Goal: Information Seeking & Learning: Learn about a topic

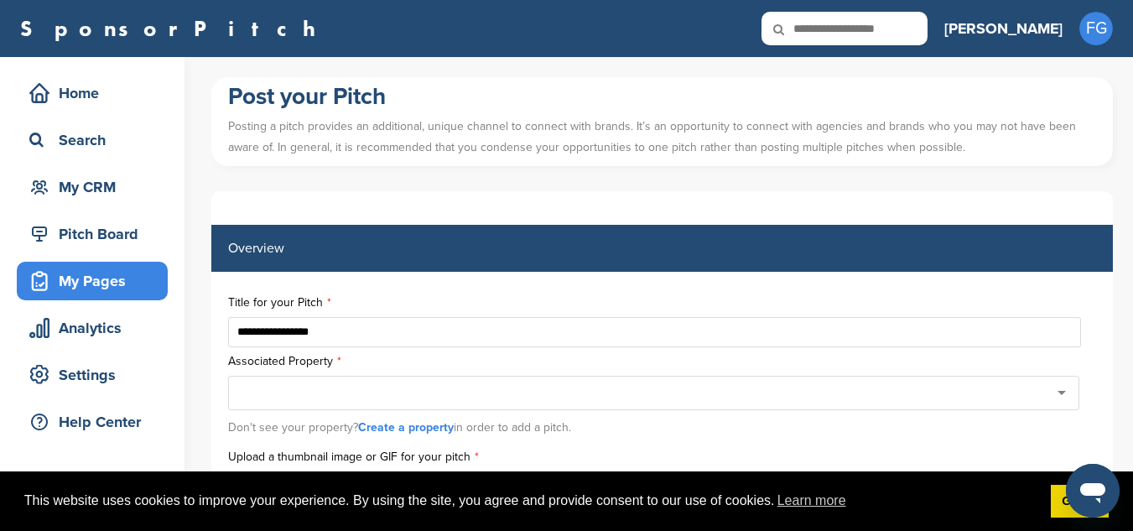
click at [94, 28] on link "SponsorPitch" at bounding box center [173, 29] width 306 height 22
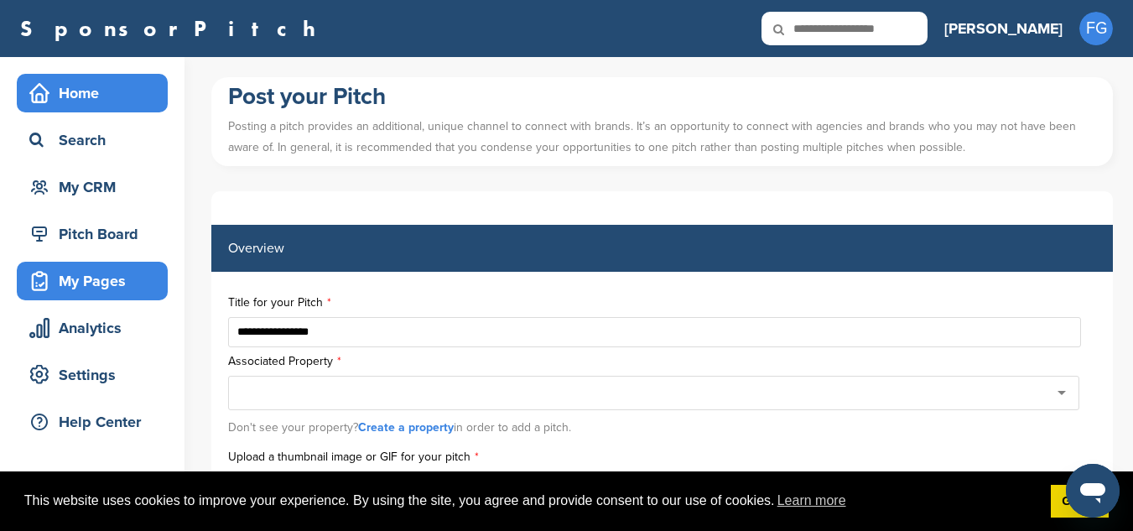
click at [80, 84] on div "Home" at bounding box center [96, 93] width 143 height 30
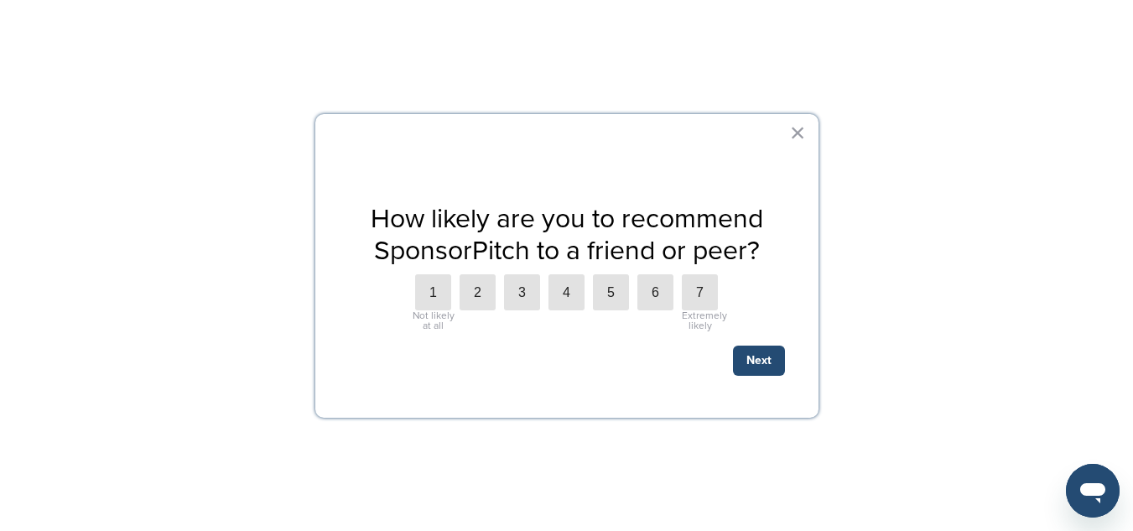
click at [120, 231] on div at bounding box center [566, 265] width 1133 height 531
click at [801, 128] on button "×" at bounding box center [798, 132] width 16 height 27
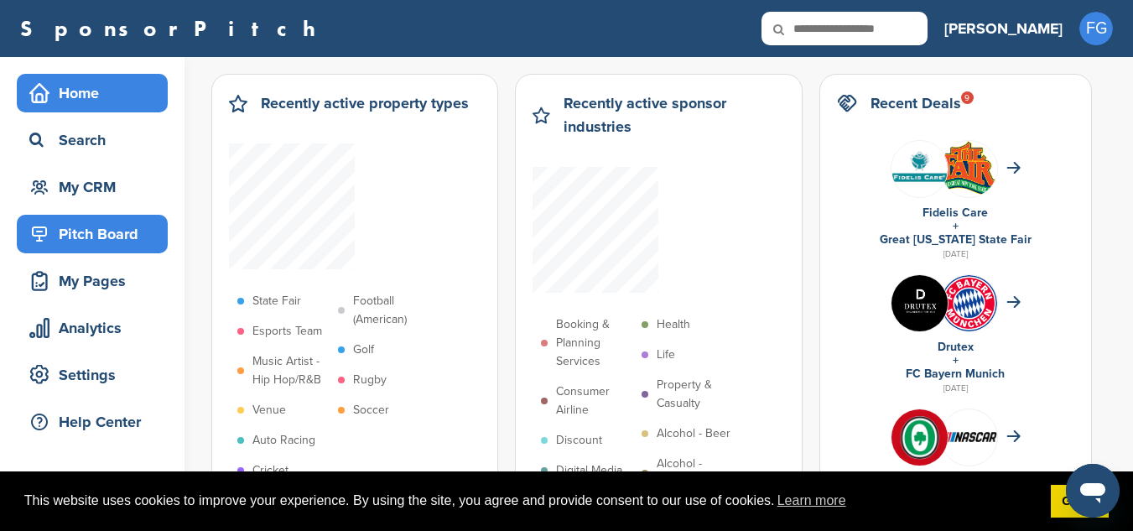
click at [86, 233] on div "Pitch Board" at bounding box center [96, 234] width 143 height 30
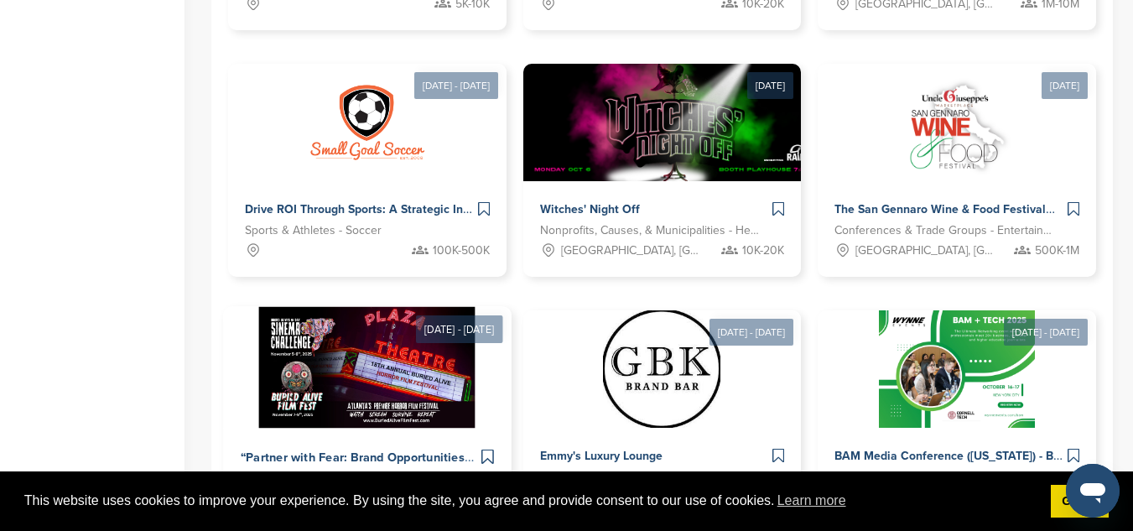
scroll to position [1090, 0]
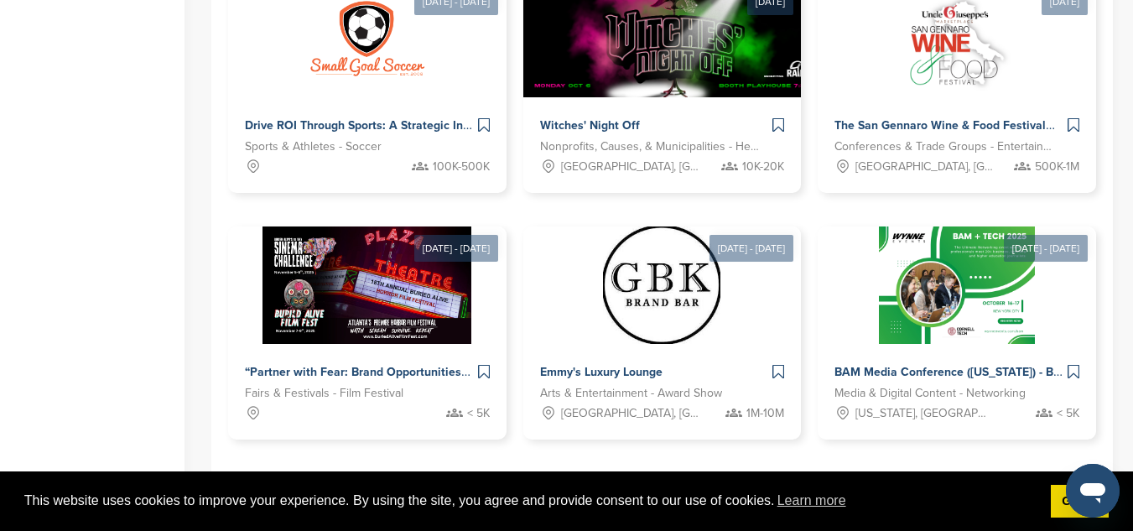
click at [604, 476] on link "2" at bounding box center [613, 491] width 35 height 31
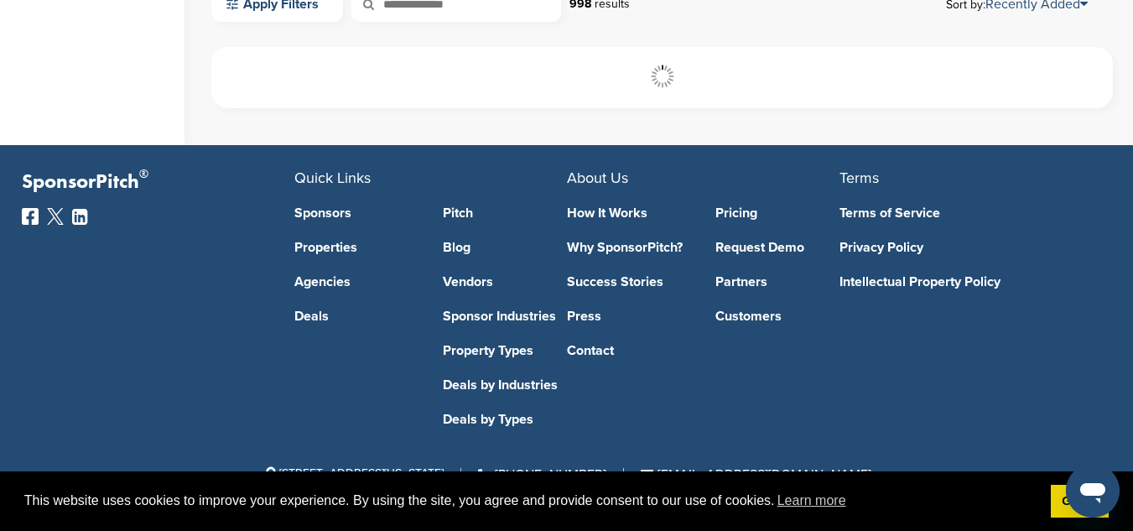
scroll to position [513, 0]
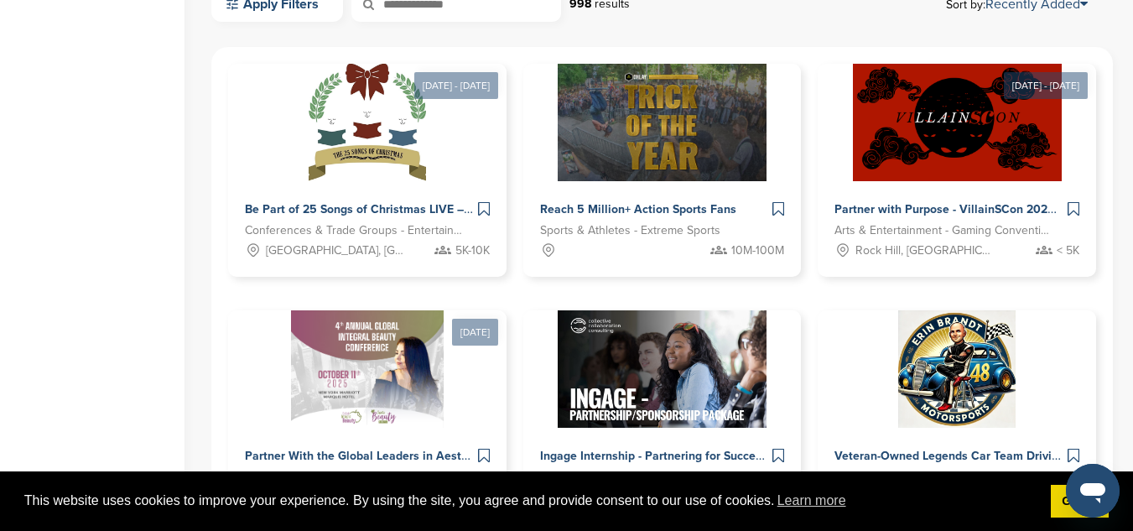
click at [141, 185] on div "Home Search My CRM Pitch Board My Pages Analytics Settings Help Center" at bounding box center [92, 341] width 185 height 1594
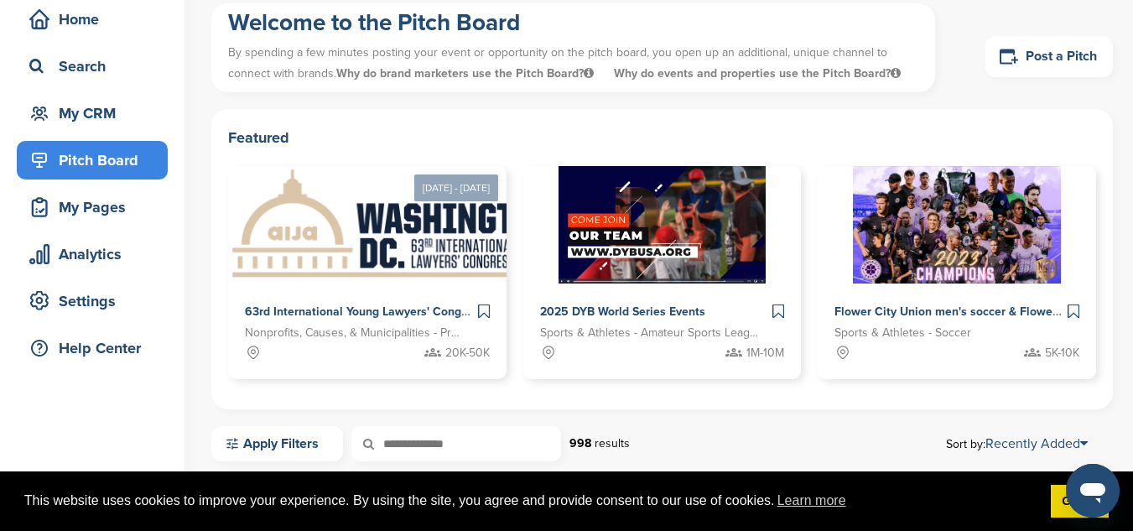
scroll to position [0, 0]
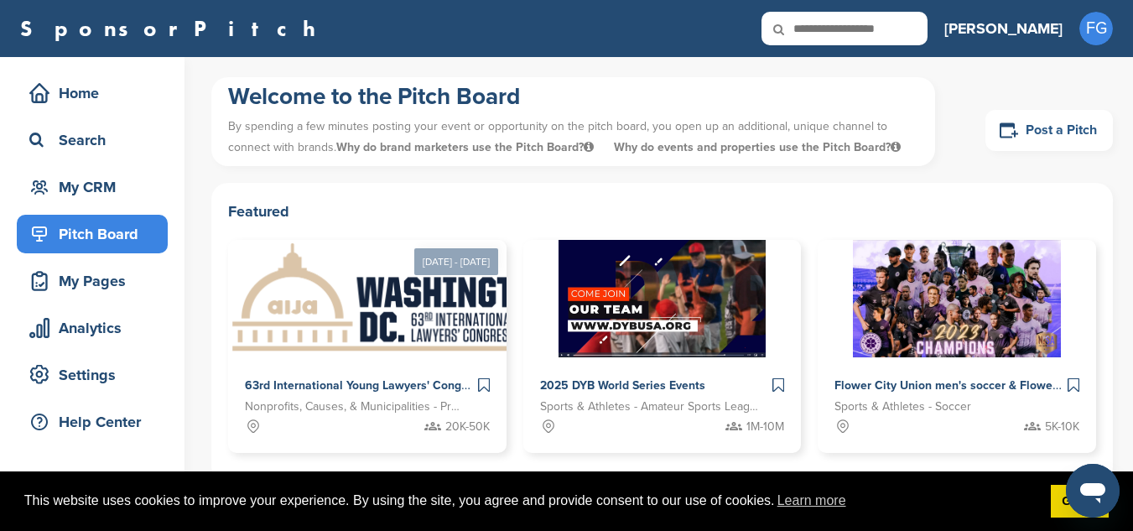
click at [1049, 129] on link "Post a Pitch" at bounding box center [1049, 130] width 127 height 41
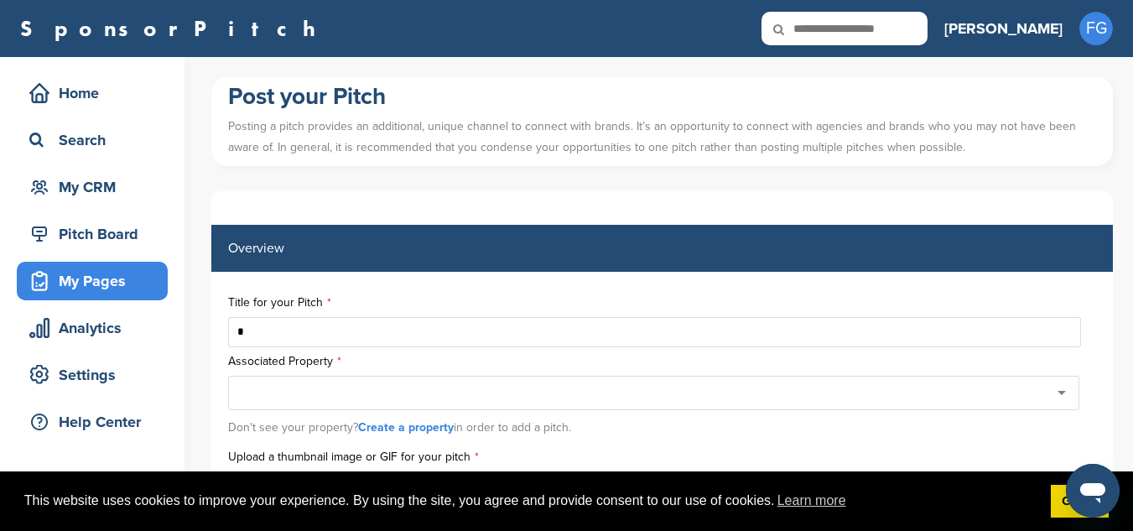
click at [369, 328] on input "*" at bounding box center [654, 332] width 853 height 30
type input "**********"
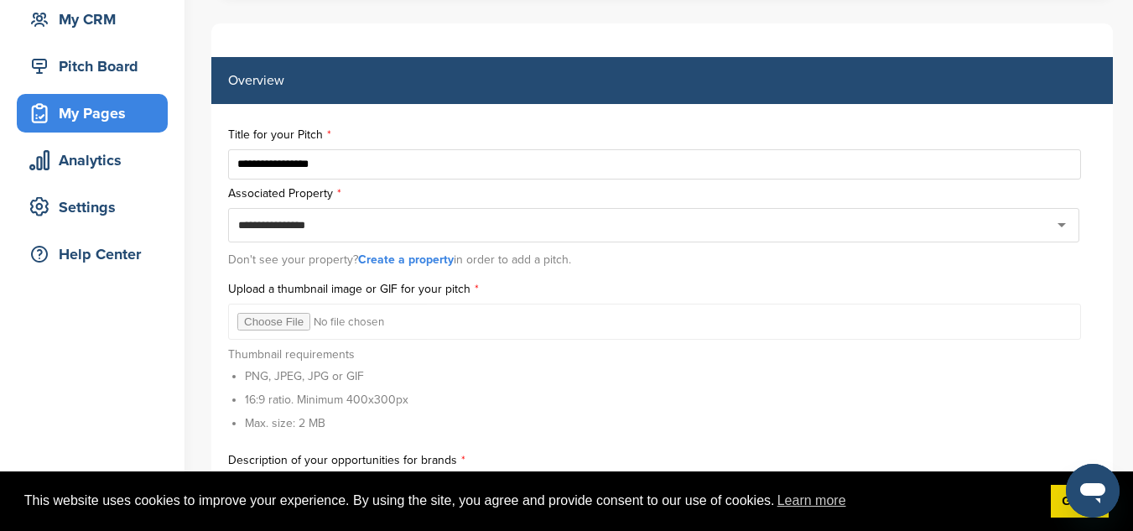
scroll to position [252, 0]
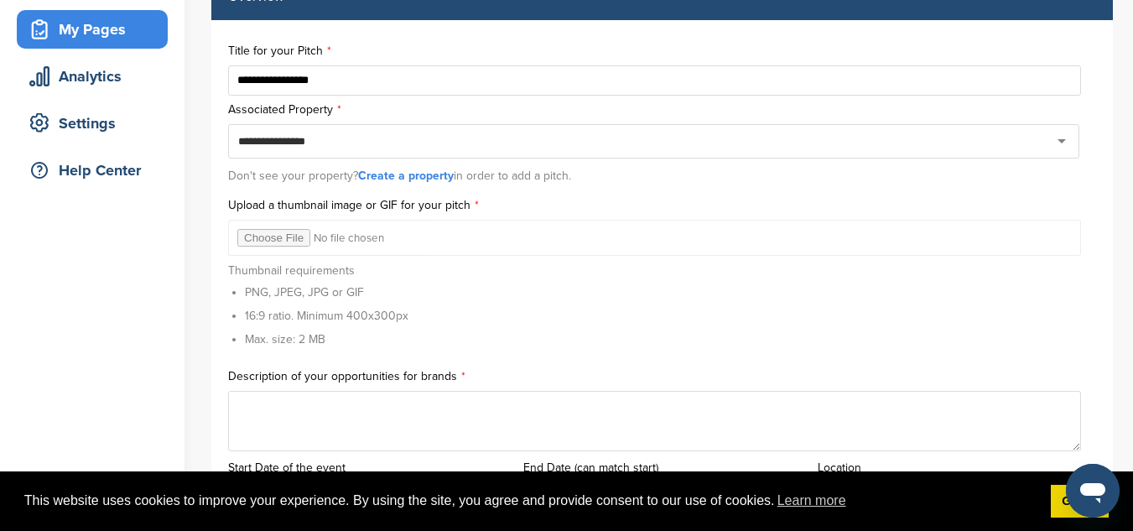
type input "**********"
click at [281, 237] on input "file" at bounding box center [654, 238] width 853 height 36
type input "**********"
click at [622, 140] on div at bounding box center [653, 141] width 851 height 34
click at [1062, 140] on div at bounding box center [653, 141] width 851 height 34
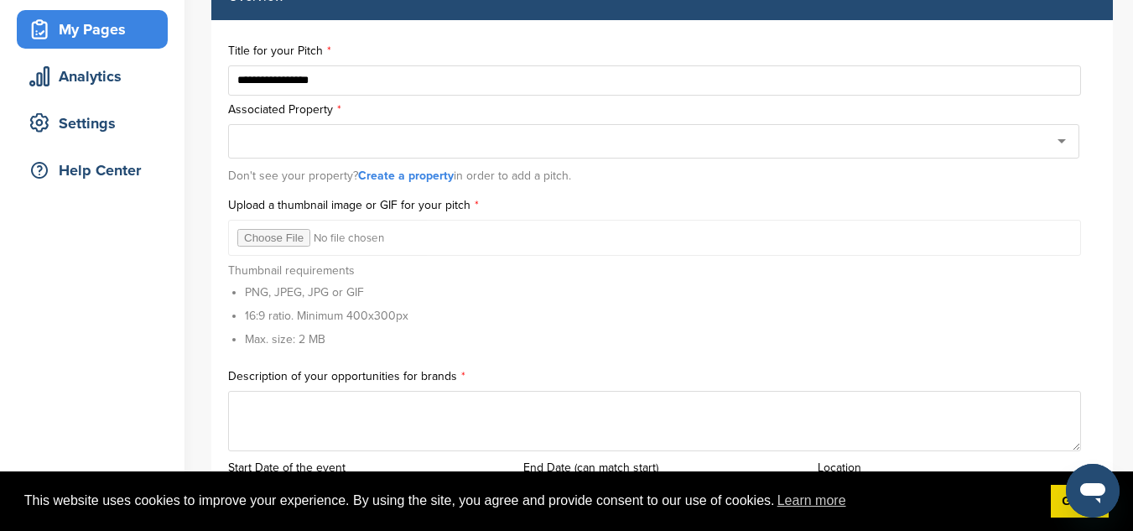
click at [1062, 140] on div at bounding box center [653, 141] width 851 height 34
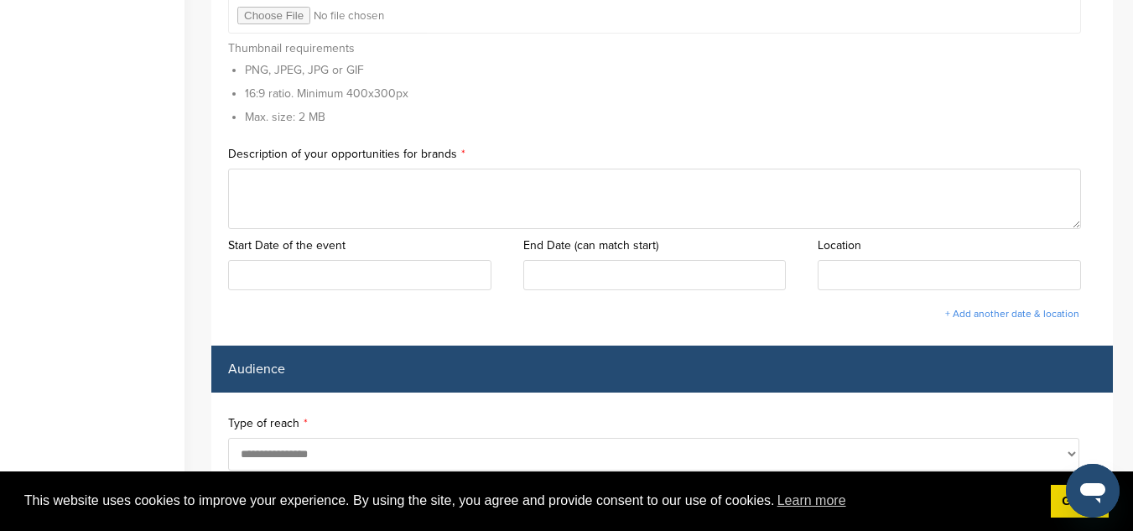
scroll to position [503, 0]
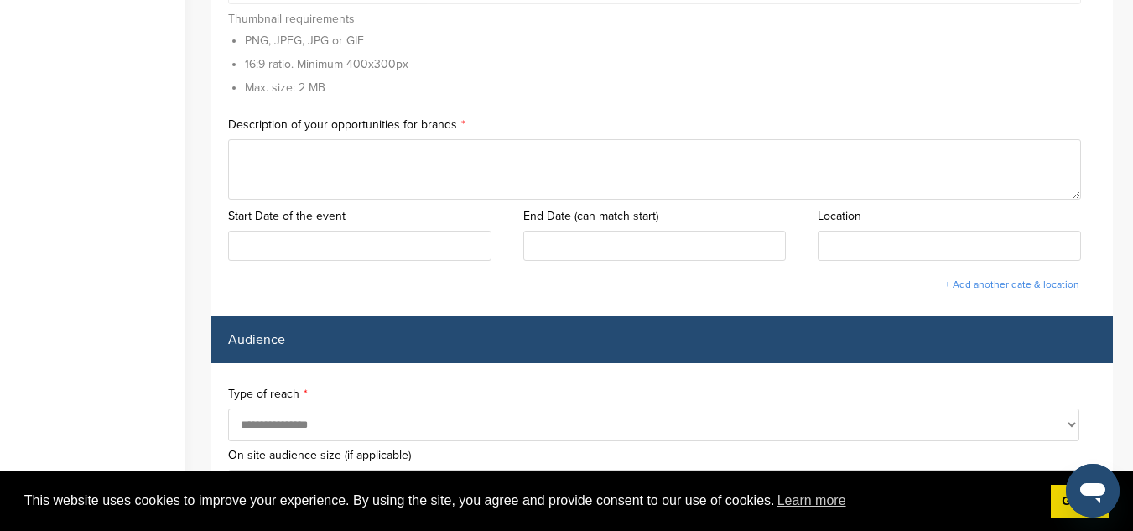
click at [584, 179] on textarea at bounding box center [654, 169] width 853 height 60
drag, startPoint x: 464, startPoint y: 122, endPoint x: 227, endPoint y: 126, distance: 236.6
click at [227, 126] on div "**********" at bounding box center [662, 43] width 902 height 548
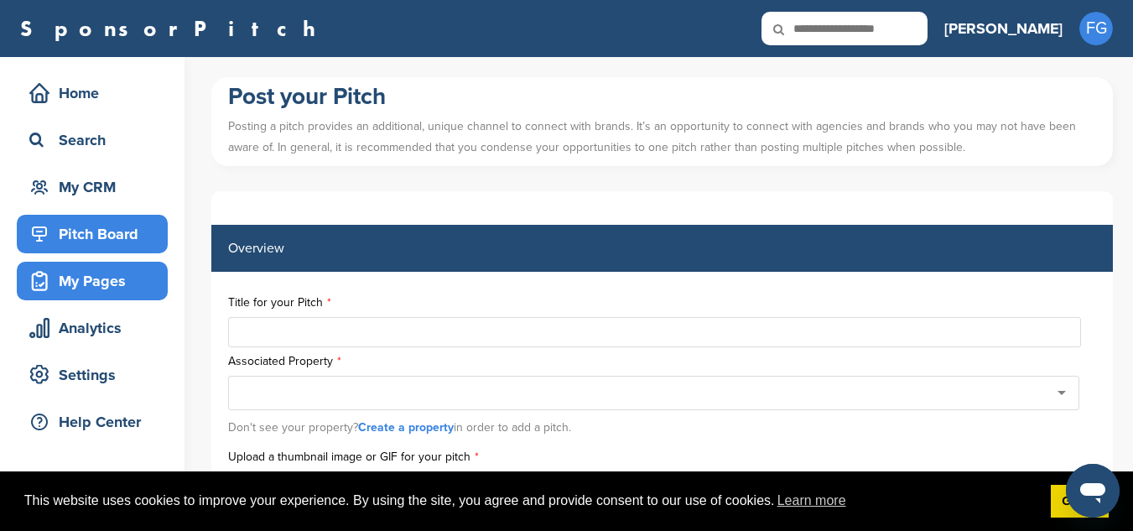
click at [92, 235] on div "Pitch Board" at bounding box center [96, 234] width 143 height 30
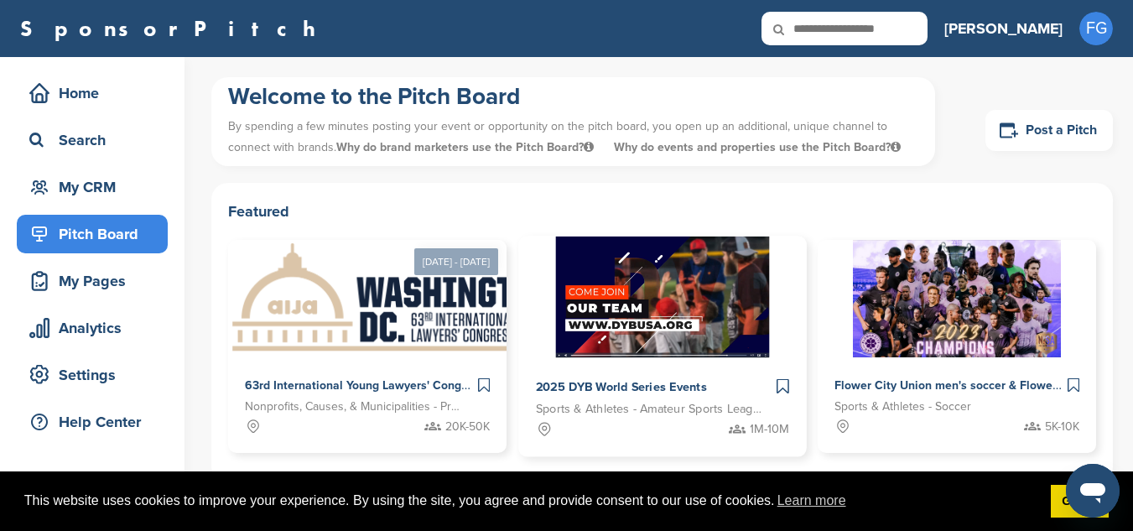
click at [571, 261] on img at bounding box center [662, 298] width 214 height 122
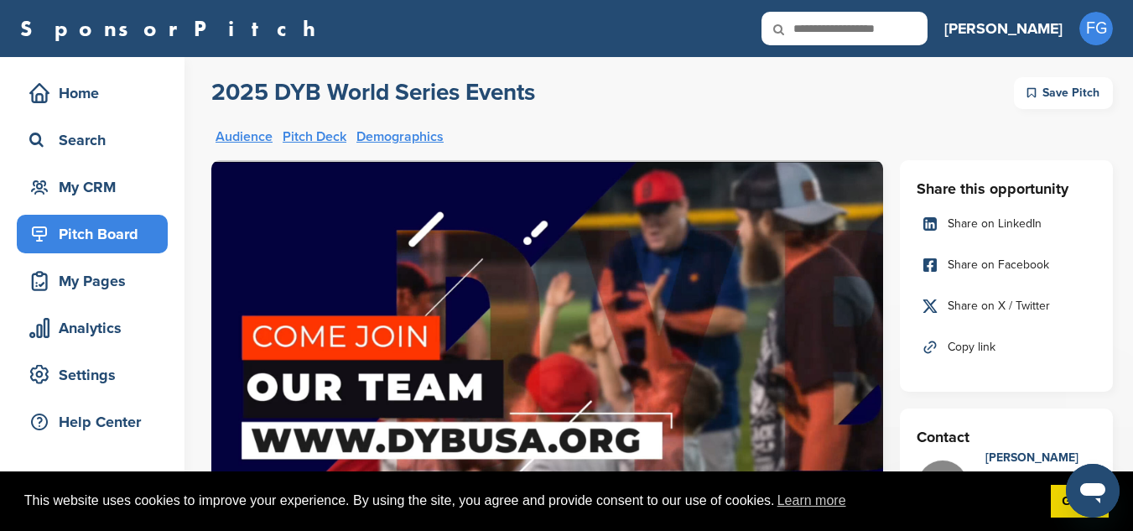
click at [315, 137] on link "Pitch Deck" at bounding box center [315, 136] width 64 height 13
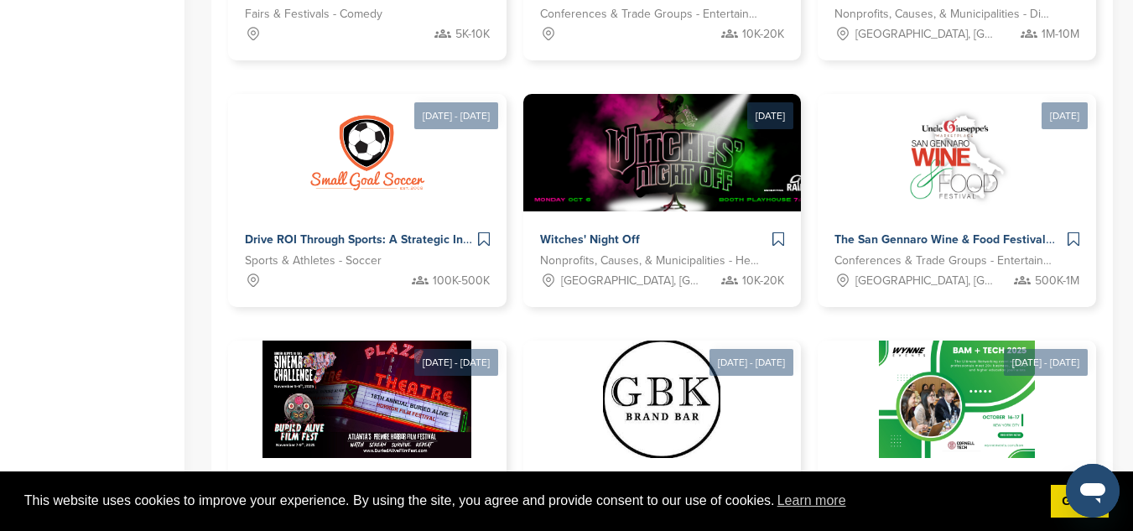
scroll to position [1006, 0]
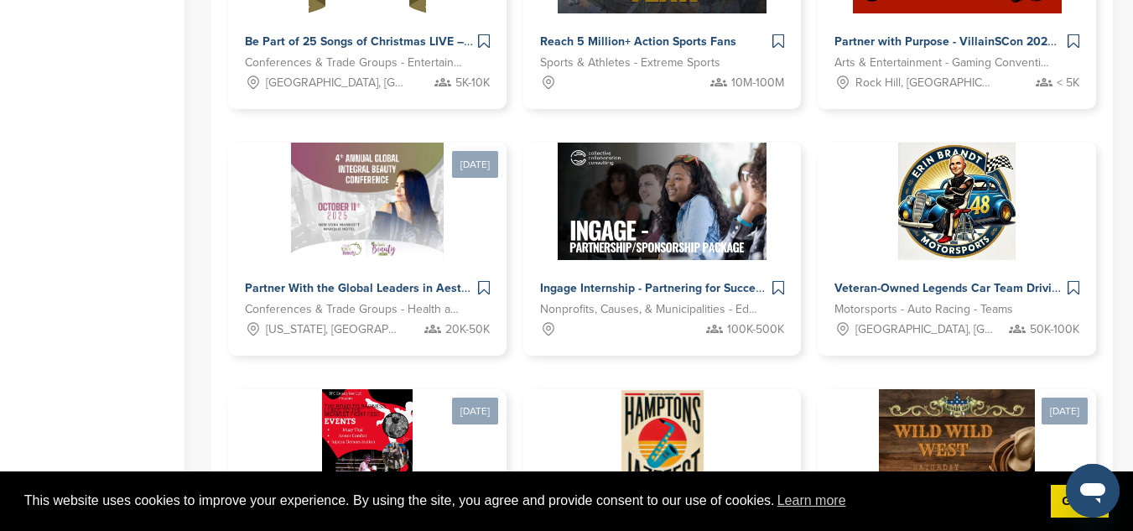
scroll to position [765, 0]
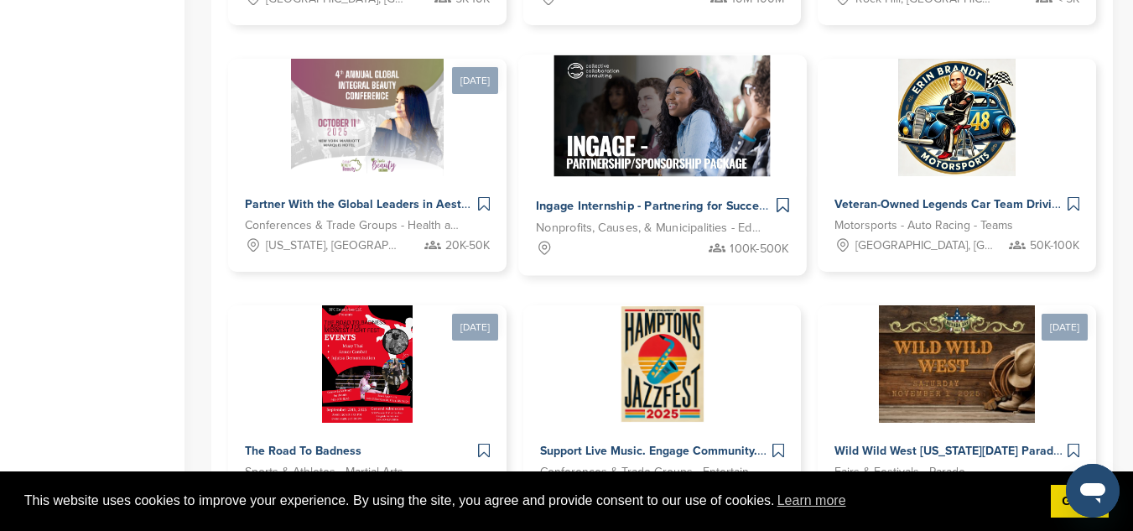
click at [554, 125] on img at bounding box center [662, 116] width 216 height 122
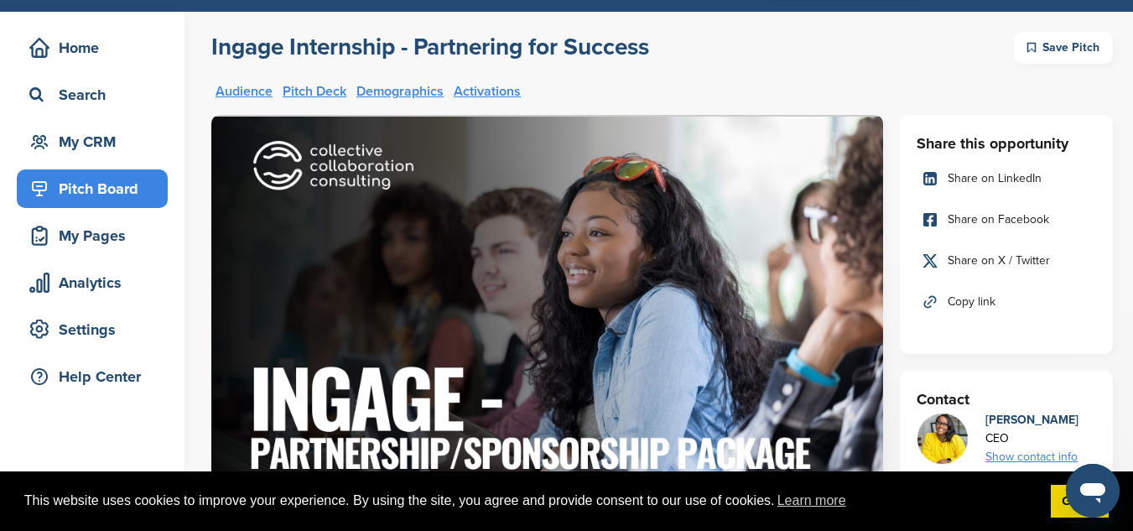
scroll to position [84, 0]
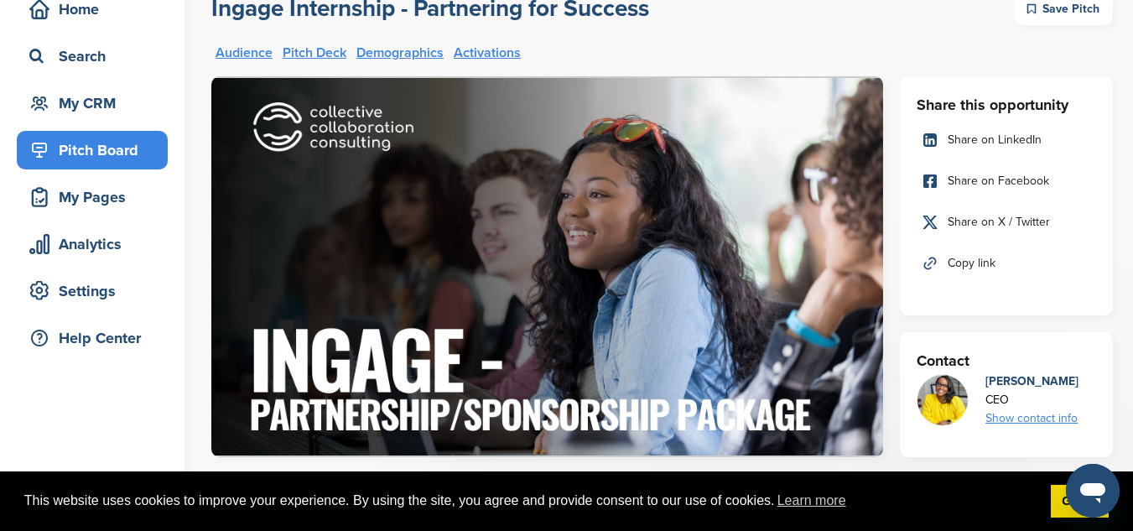
click at [256, 51] on link "Audience" at bounding box center [244, 52] width 57 height 13
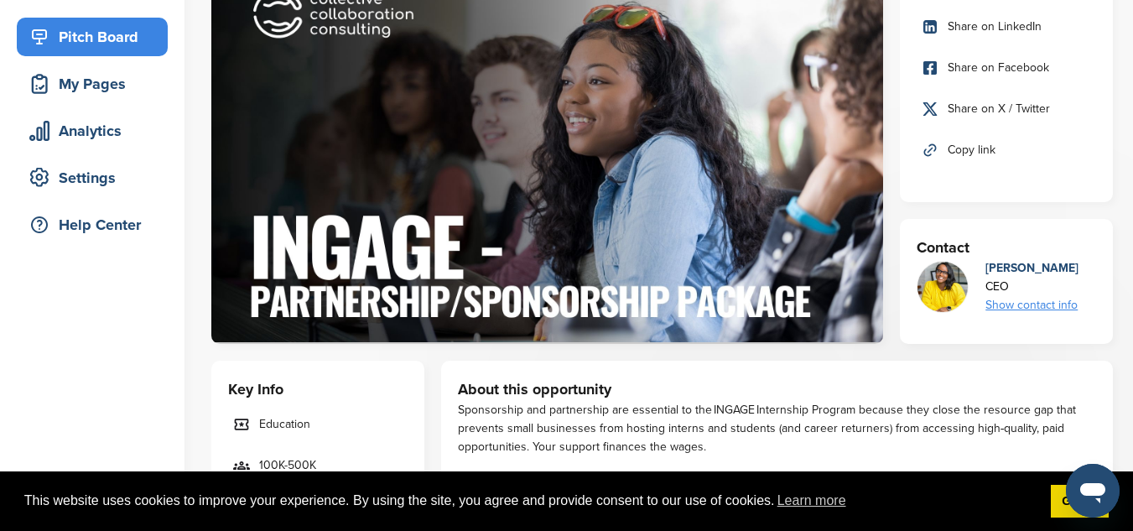
scroll to position [0, 0]
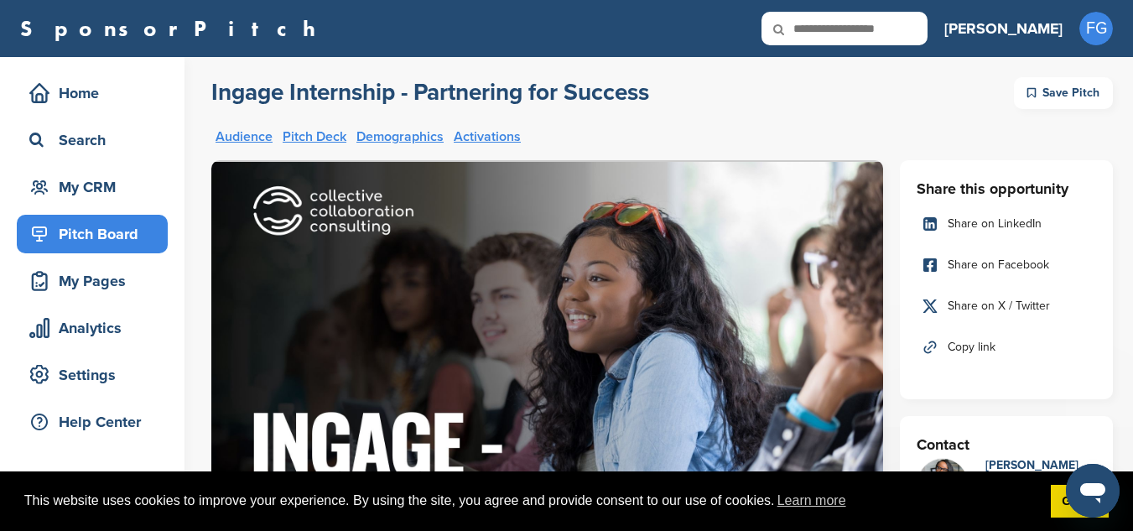
click at [500, 138] on link "Activations" at bounding box center [487, 136] width 67 height 13
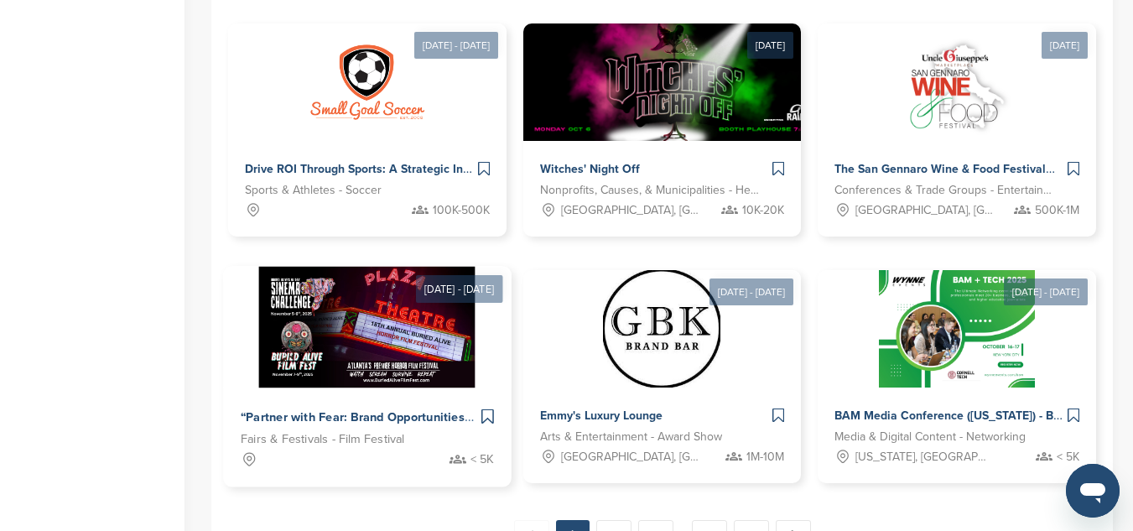
scroll to position [1017, 0]
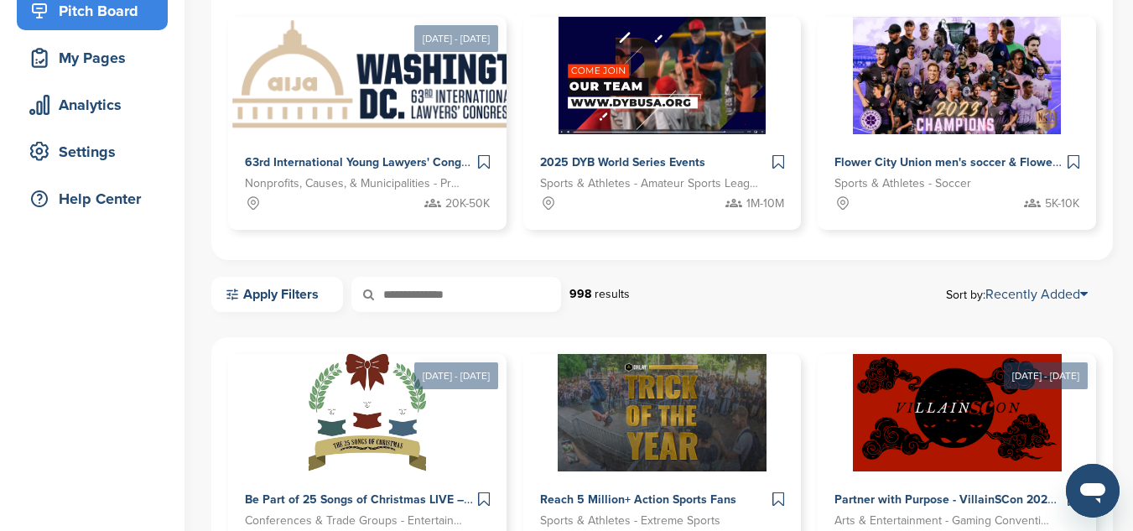
scroll to position [252, 0]
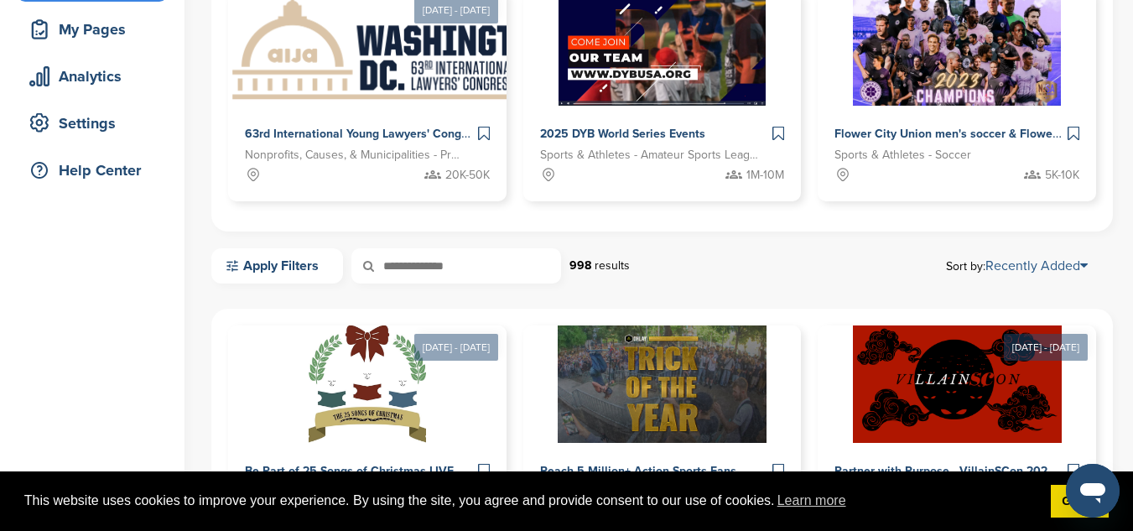
click at [1038, 266] on link "Recently Added" at bounding box center [1037, 265] width 102 height 17
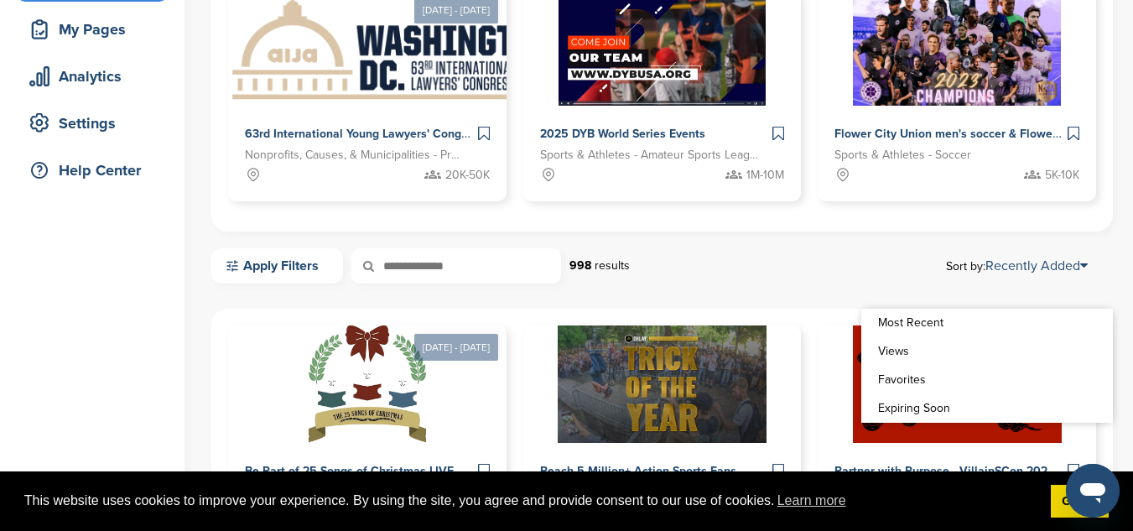
click at [891, 377] on link "Favorites" at bounding box center [987, 380] width 252 height 29
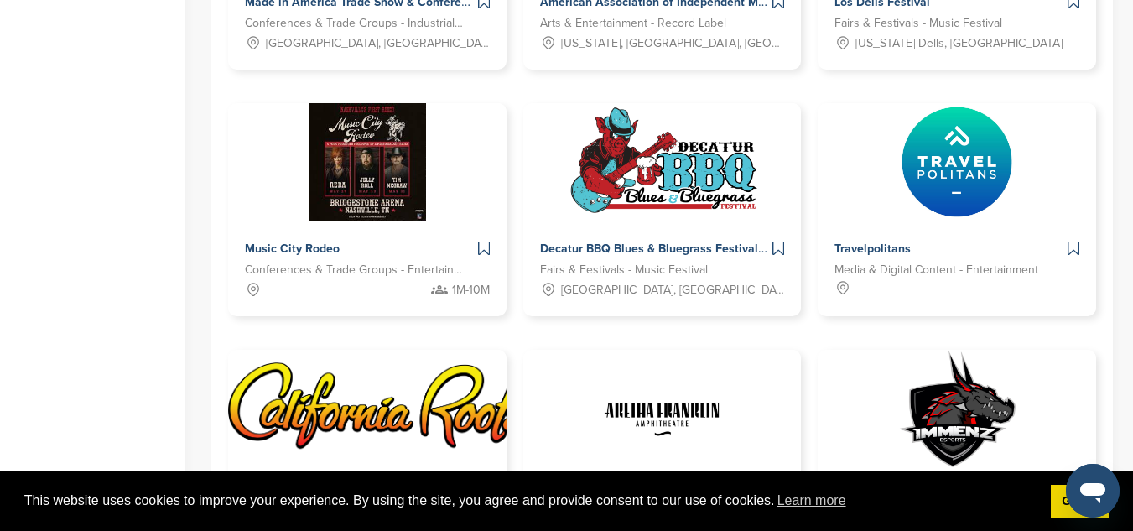
scroll to position [1006, 0]
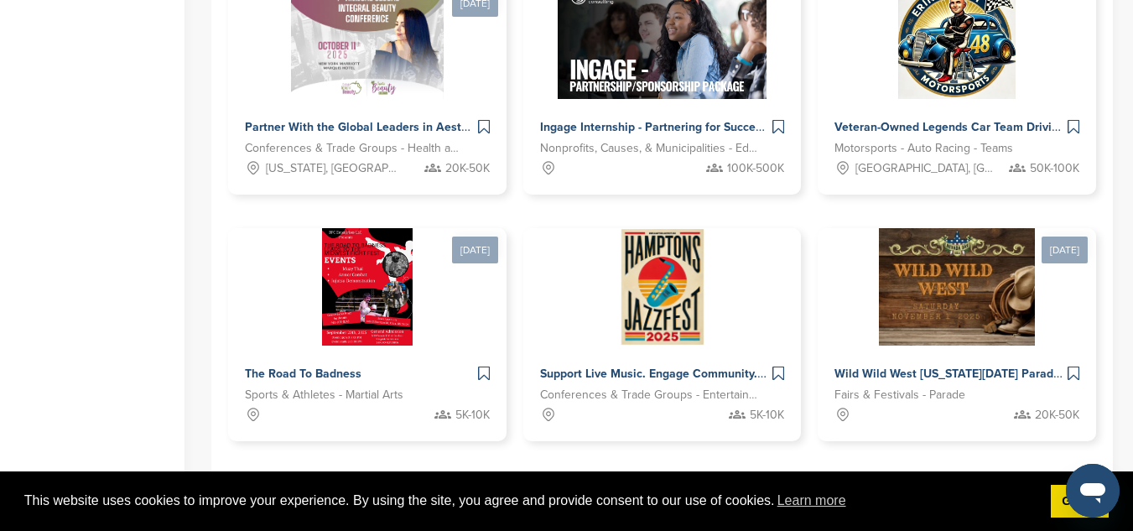
scroll to position [1017, 0]
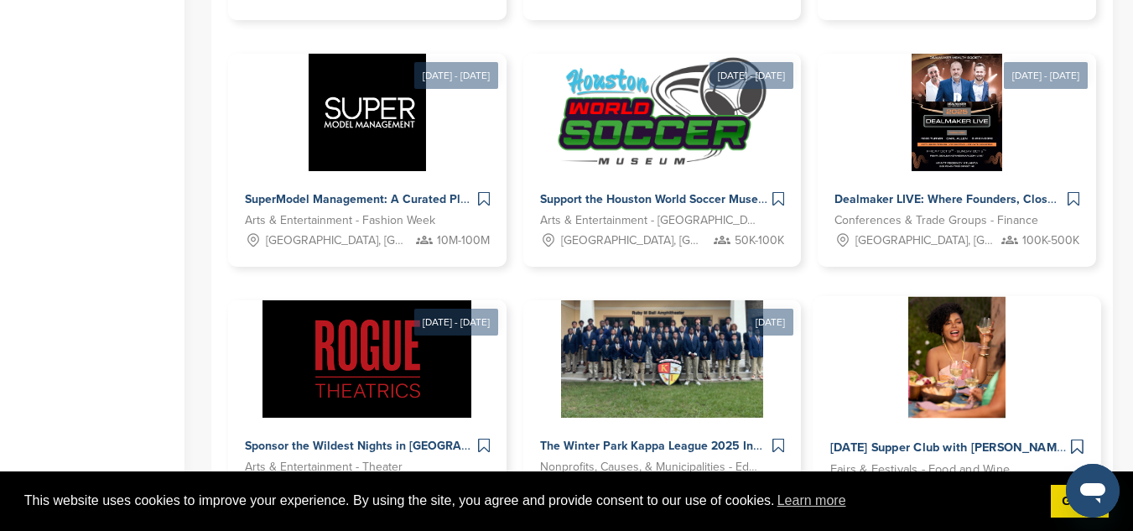
click at [1010, 460] on span "Fairs & Festivals - Food and Wine" at bounding box center [919, 469] width 179 height 19
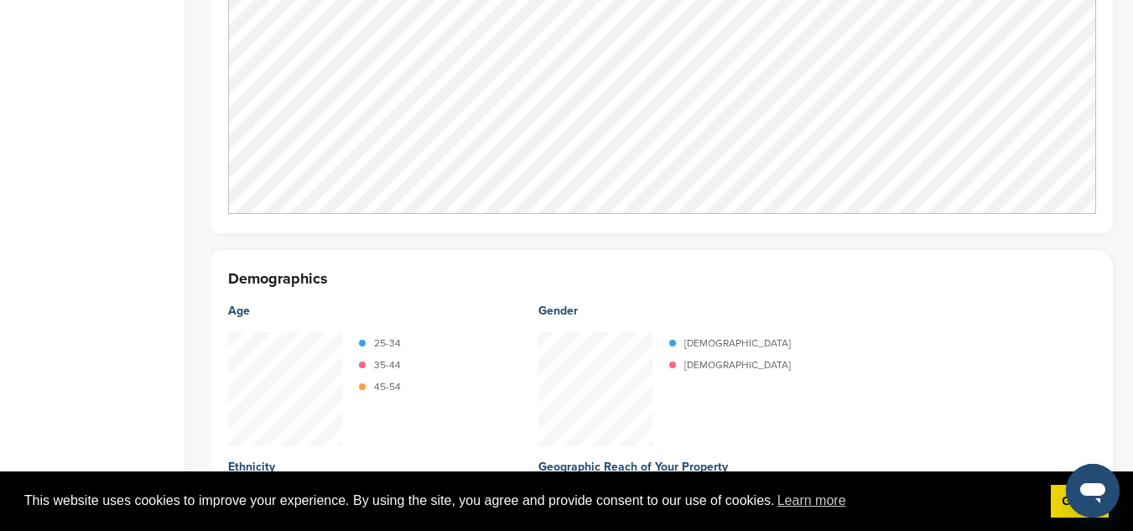
scroll to position [1761, 0]
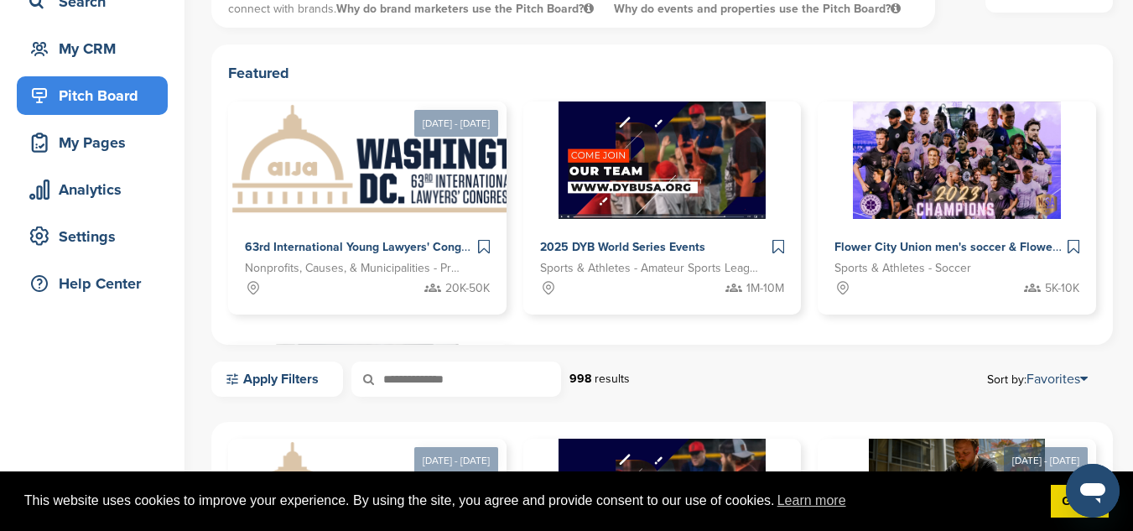
scroll to position [168, 0]
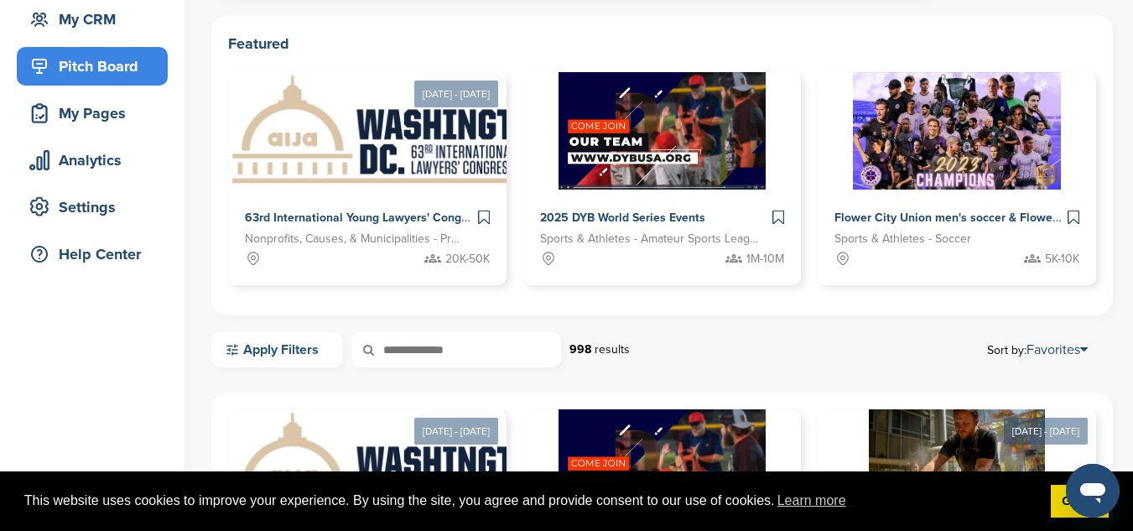
click at [291, 349] on link "Apply Filters" at bounding box center [277, 349] width 132 height 35
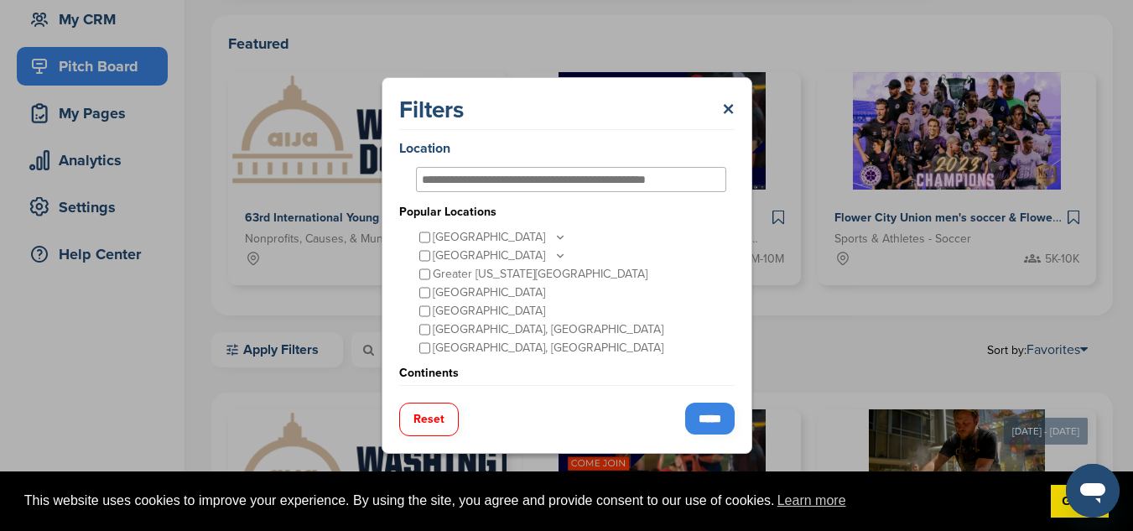
click at [487, 186] on input "text" at bounding box center [554, 179] width 264 height 15
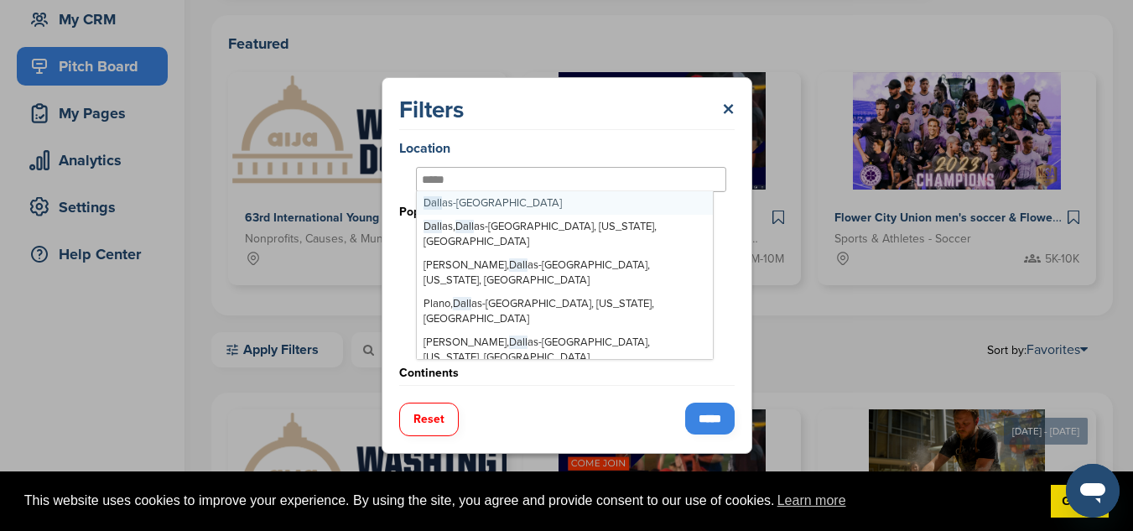
type input "******"
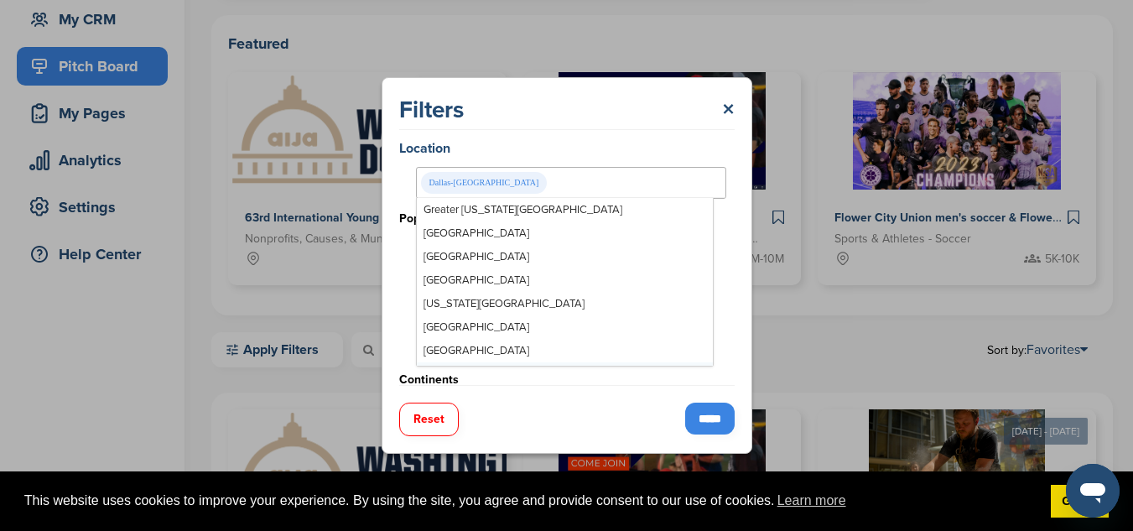
click at [699, 417] on input "*****" at bounding box center [709, 419] width 49 height 32
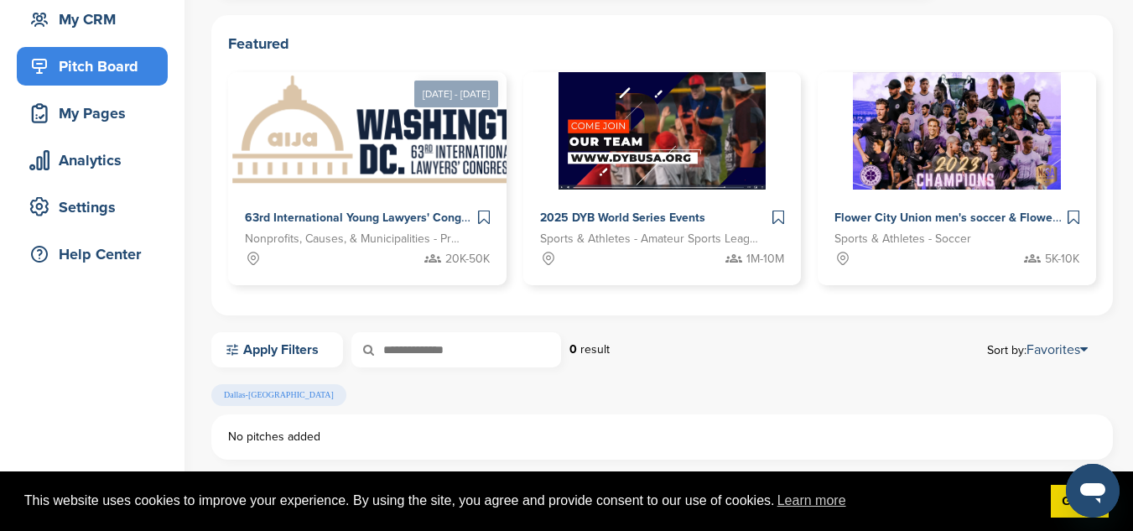
click at [1090, 348] on div "Apply Filters 0 result Sort by: Favorites" at bounding box center [662, 349] width 902 height 35
click at [1080, 350] on icon at bounding box center [1084, 349] width 8 height 13
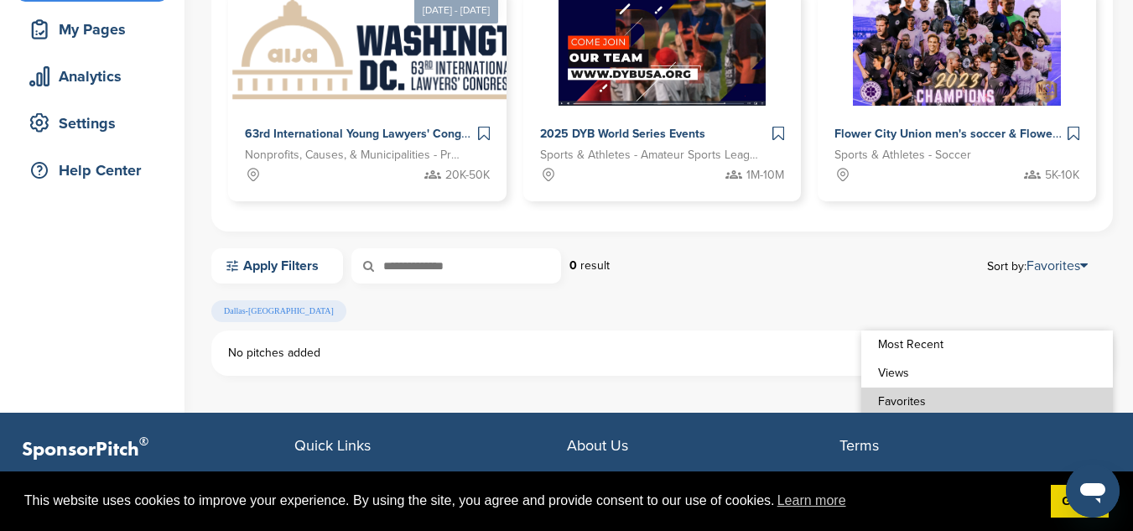
click at [918, 346] on link "Most Recent" at bounding box center [987, 344] width 252 height 29
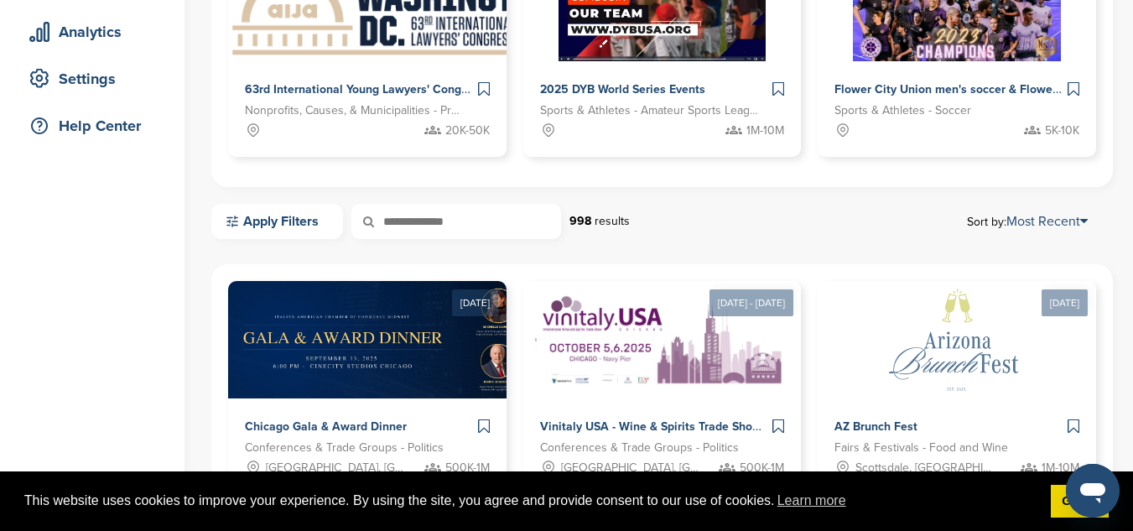
scroll to position [335, 0]
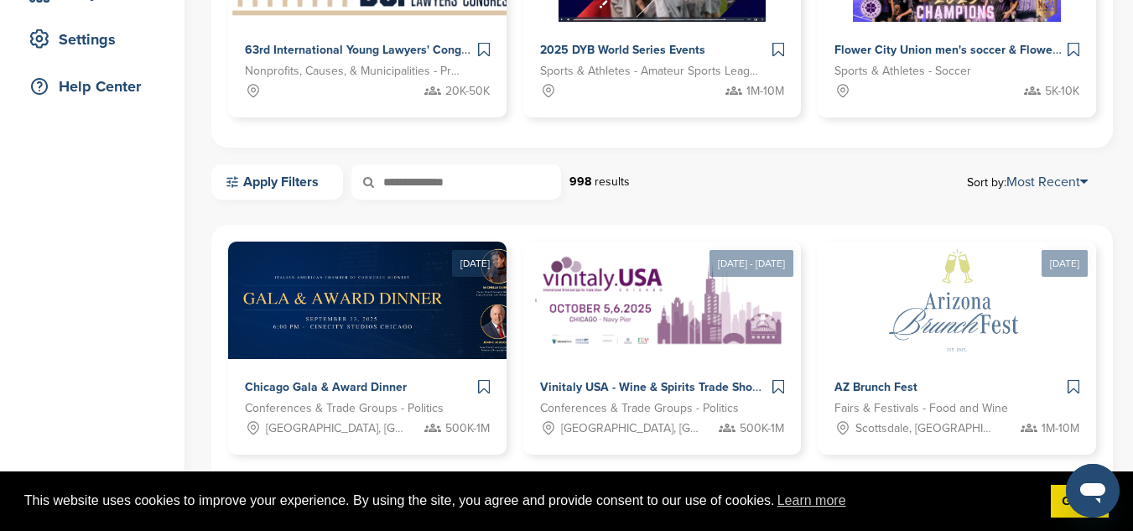
click at [370, 184] on icon at bounding box center [379, 181] width 57 height 35
click at [312, 179] on link "Apply Filters" at bounding box center [277, 181] width 132 height 35
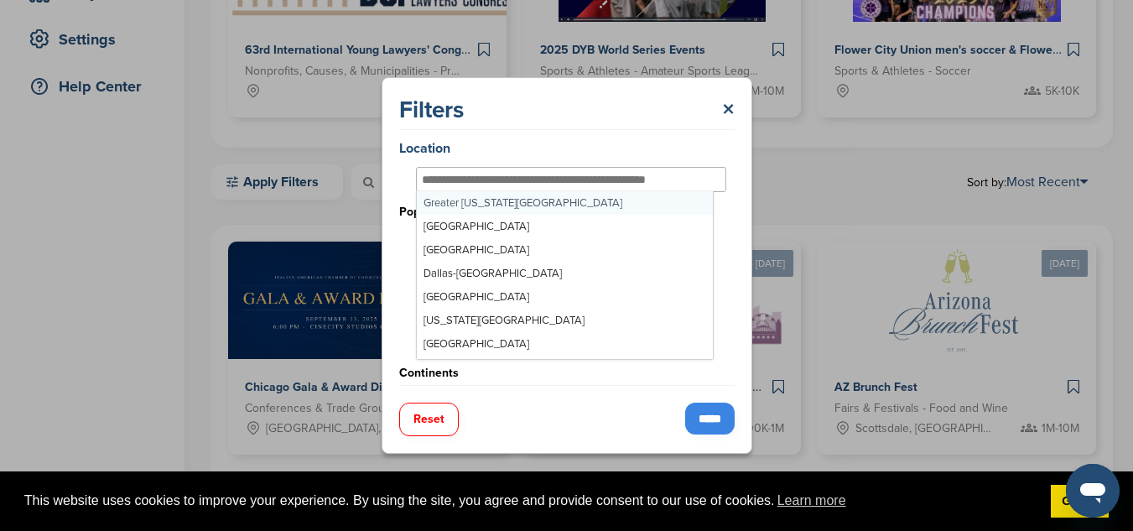
click at [483, 184] on input "text" at bounding box center [554, 179] width 264 height 15
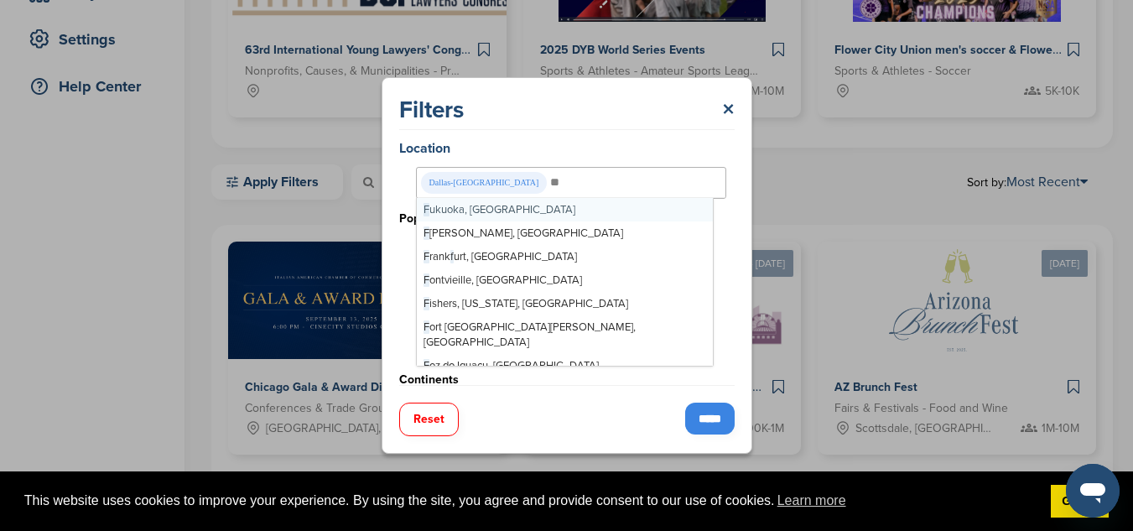
type input "***"
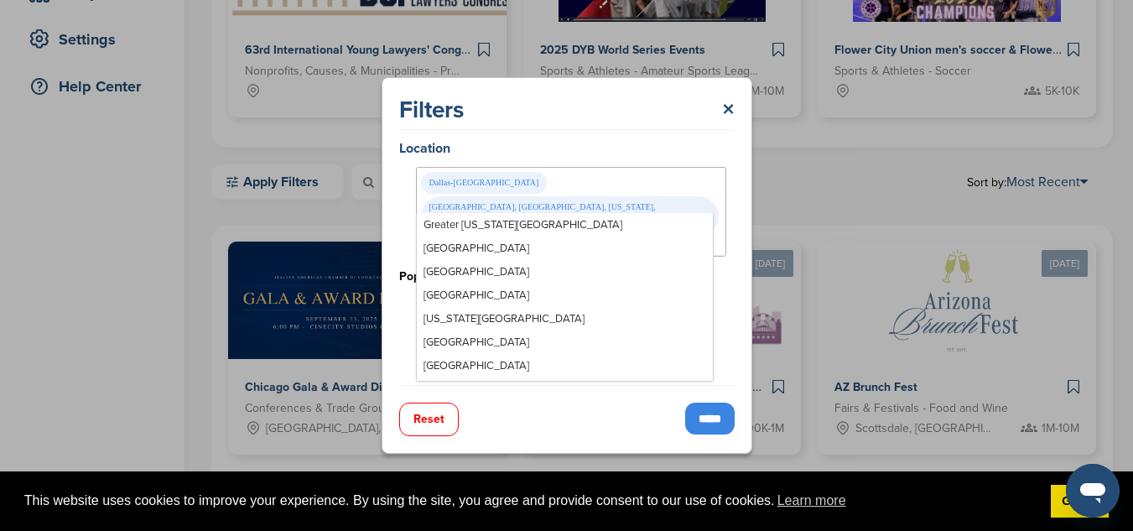
scroll to position [14957, 0]
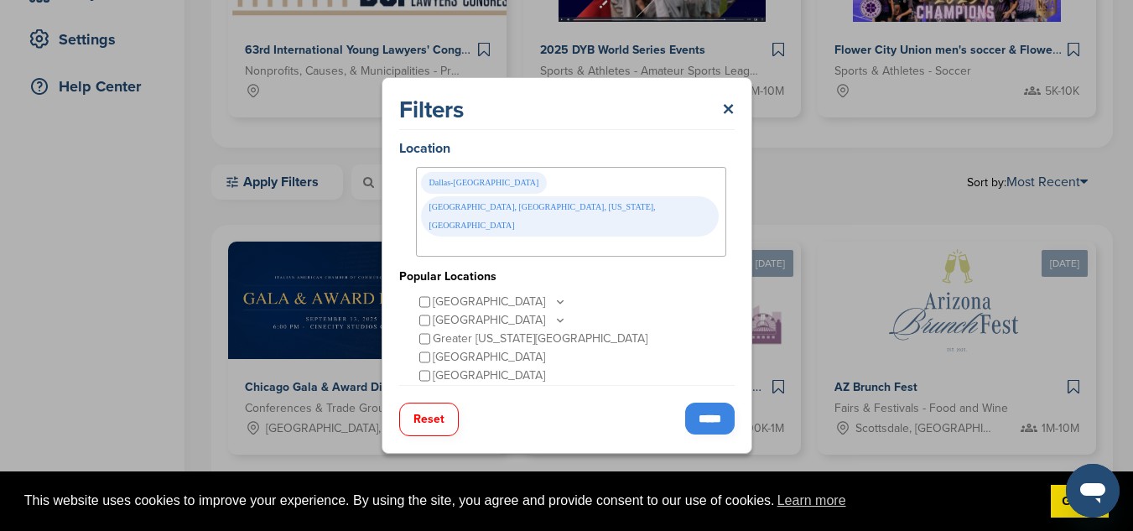
click at [701, 414] on input "*****" at bounding box center [709, 419] width 49 height 32
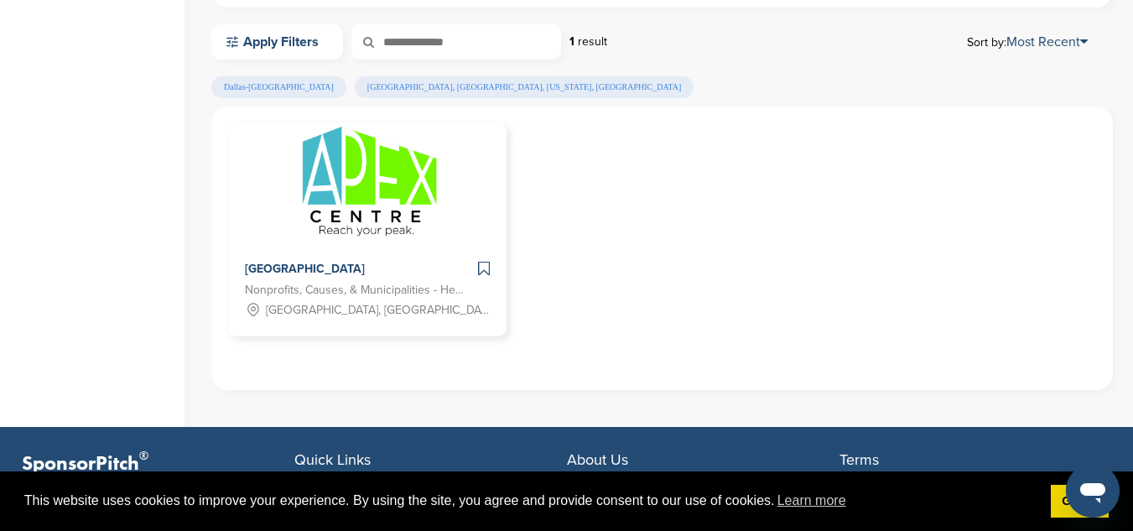
scroll to position [503, 0]
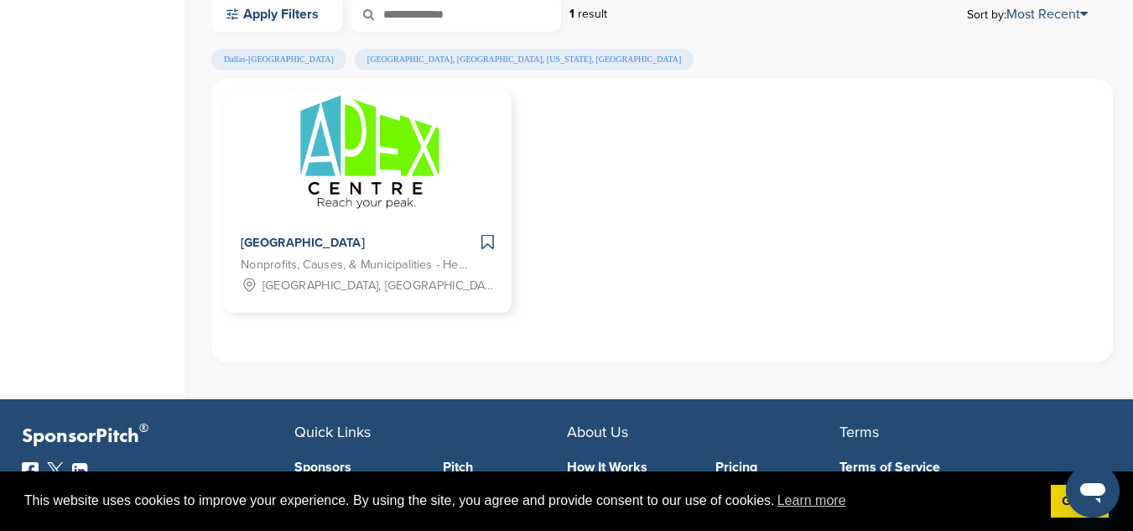
click at [342, 177] on img at bounding box center [367, 153] width 162 height 122
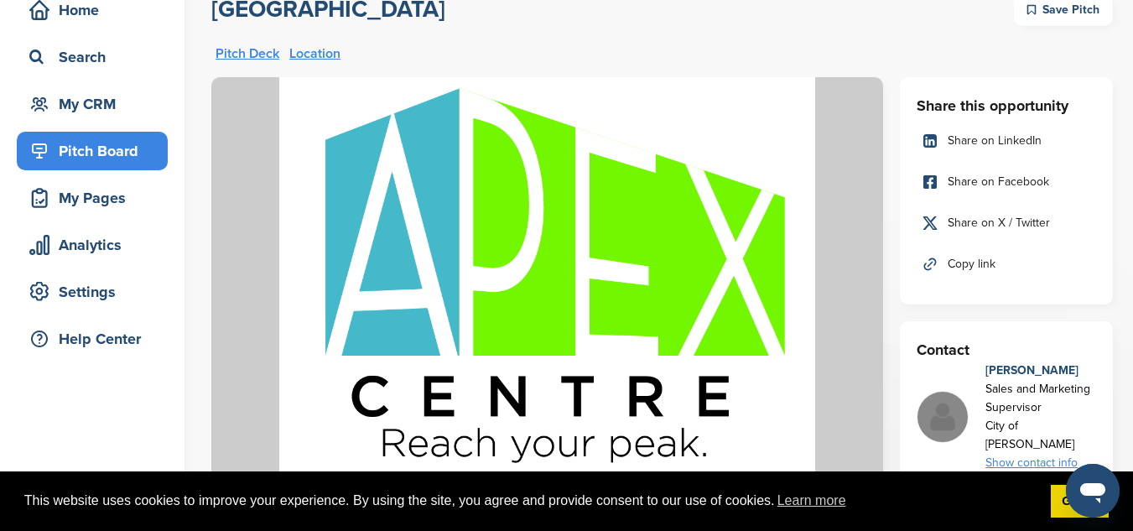
scroll to position [84, 0]
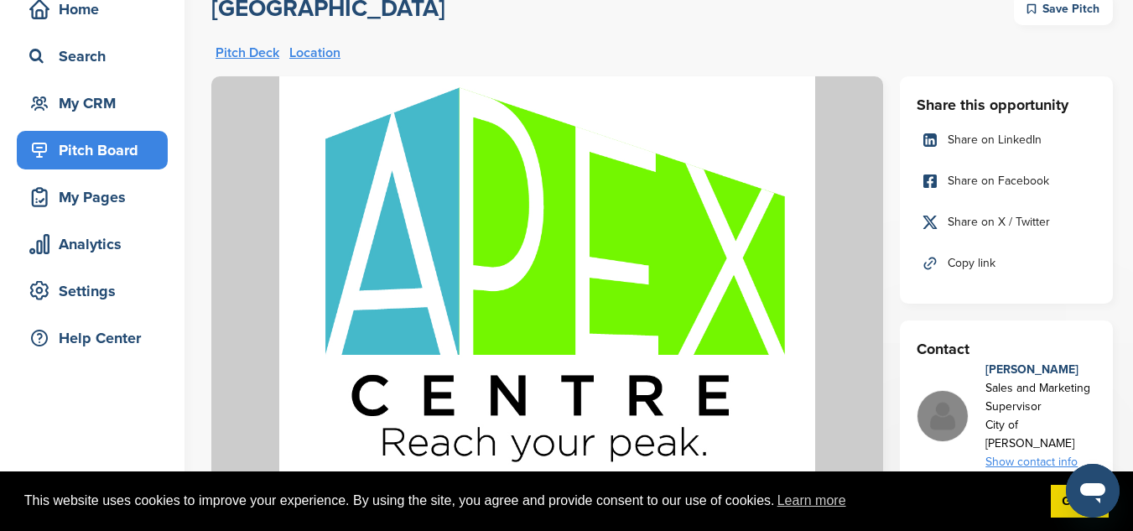
click at [257, 49] on link "Pitch Deck" at bounding box center [248, 52] width 64 height 13
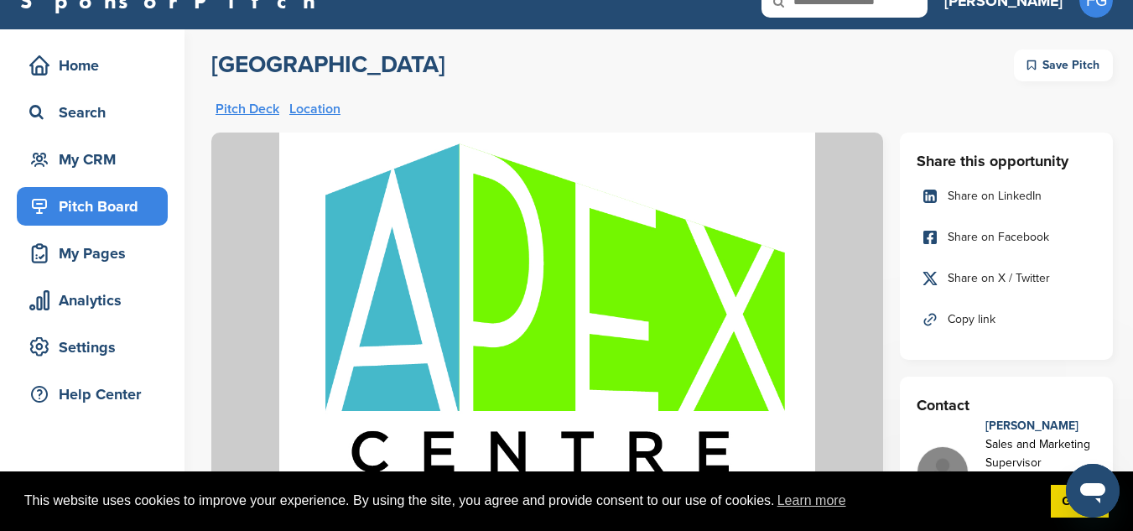
scroll to position [0, 0]
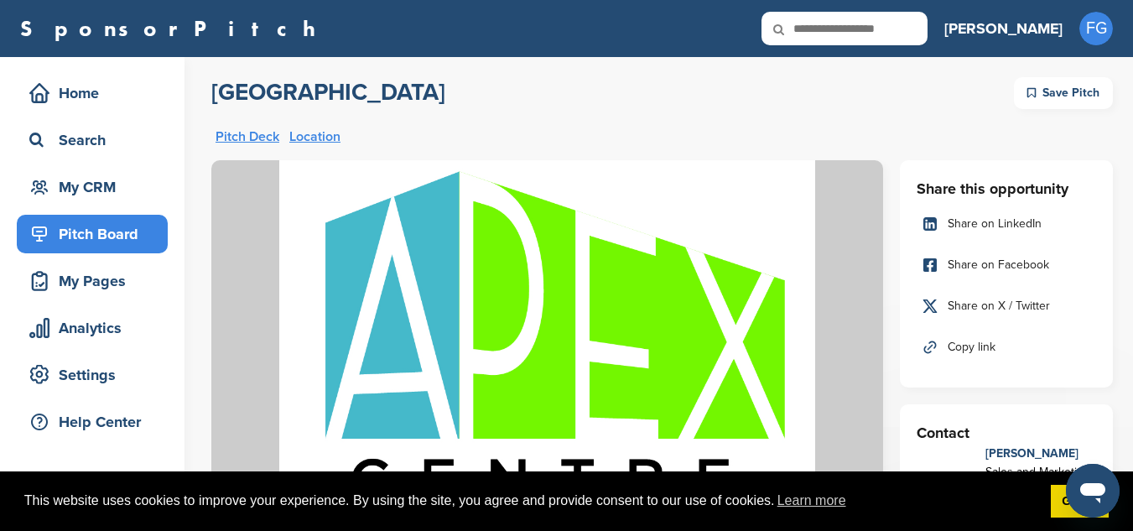
click at [294, 89] on h2 "[GEOGRAPHIC_DATA]" at bounding box center [328, 92] width 234 height 30
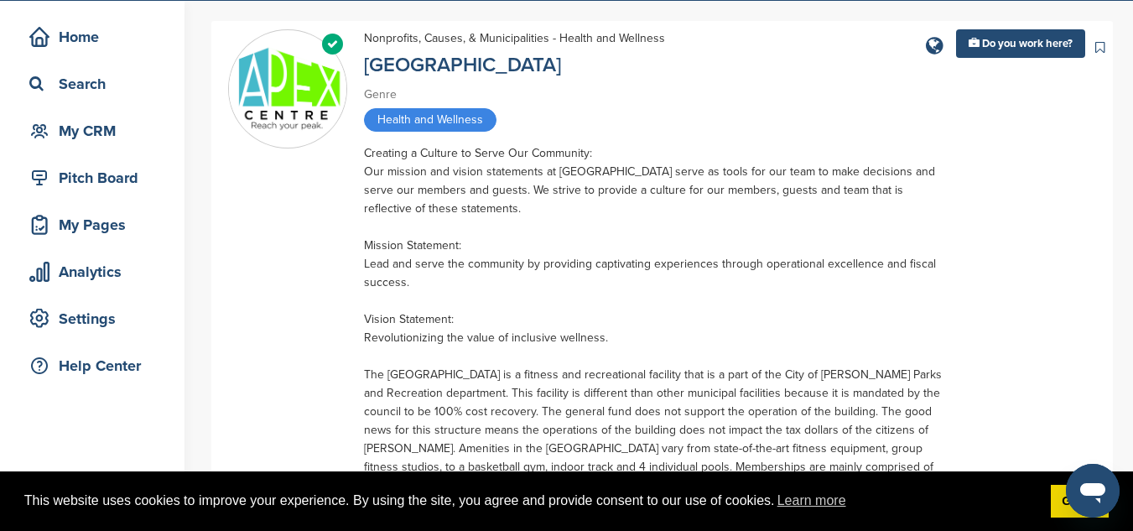
scroll to position [84, 0]
